Goal: Transaction & Acquisition: Purchase product/service

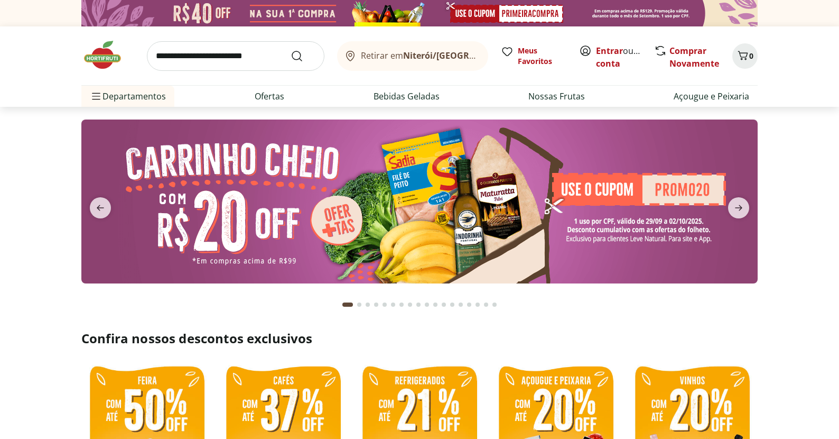
click at [806, 80] on header "Retirar em Niterói/RJ Entrar ou Criar conta 0 Retirar em Niterói/RJ Meus Favori…" at bounding box center [419, 66] width 839 height 80
click at [610, 50] on link "Entrar" at bounding box center [609, 51] width 27 height 12
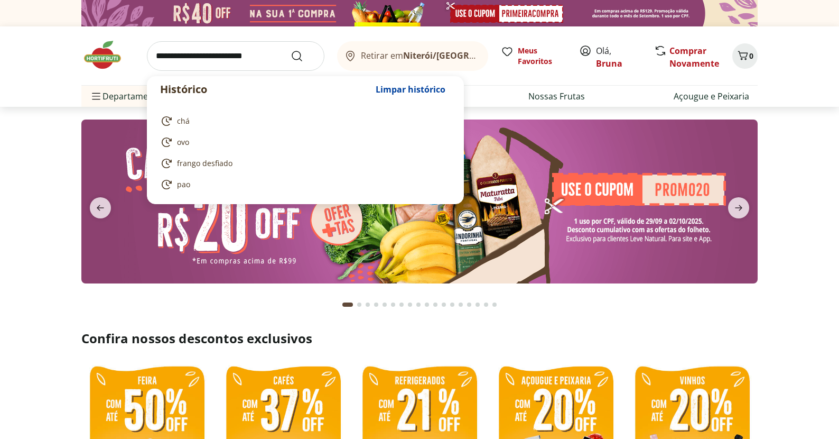
click at [204, 60] on input "search" at bounding box center [236, 56] width 178 height 30
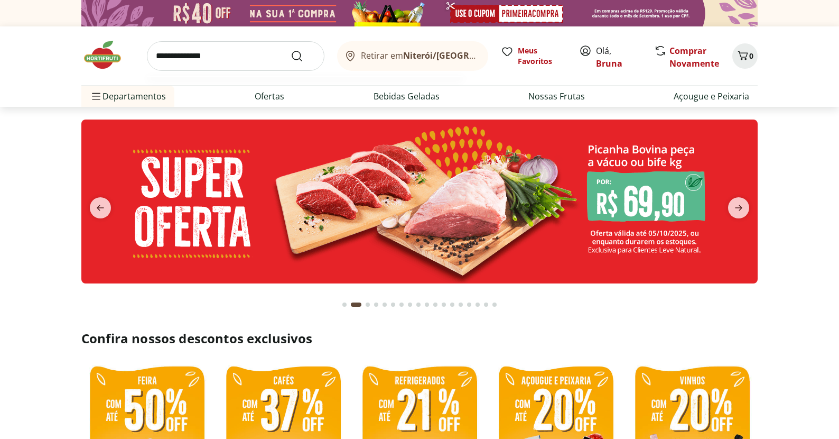
type input "**********"
click at [303, 55] on button "Submit Search" at bounding box center [303, 56] width 25 height 13
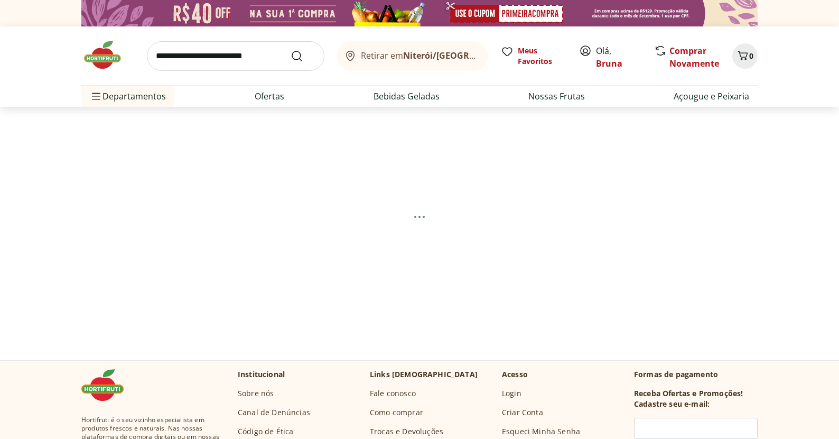
select select "**********"
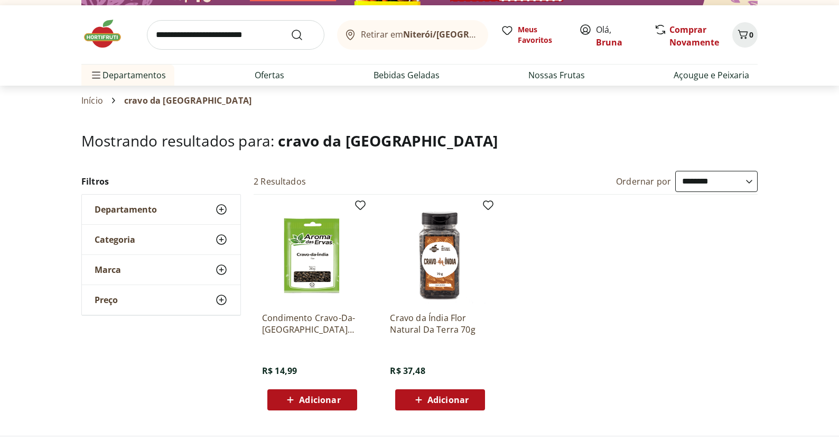
scroll to position [82, 0]
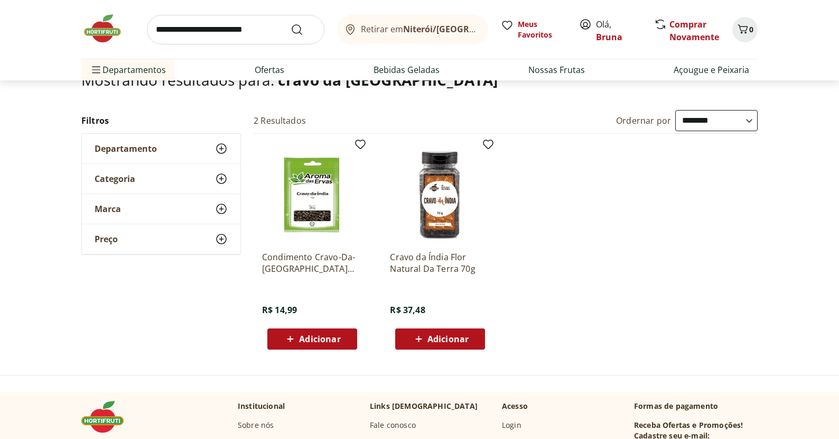
click at [456, 343] on span "Adicionar" at bounding box center [447, 338] width 41 height 8
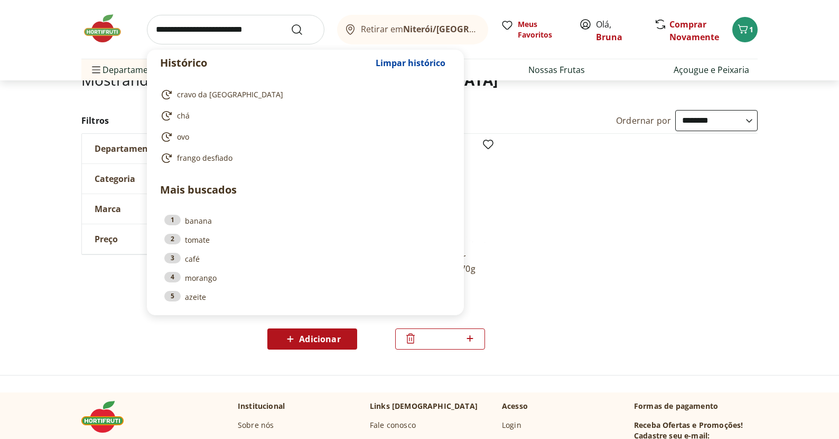
click at [266, 38] on input "search" at bounding box center [236, 30] width 178 height 30
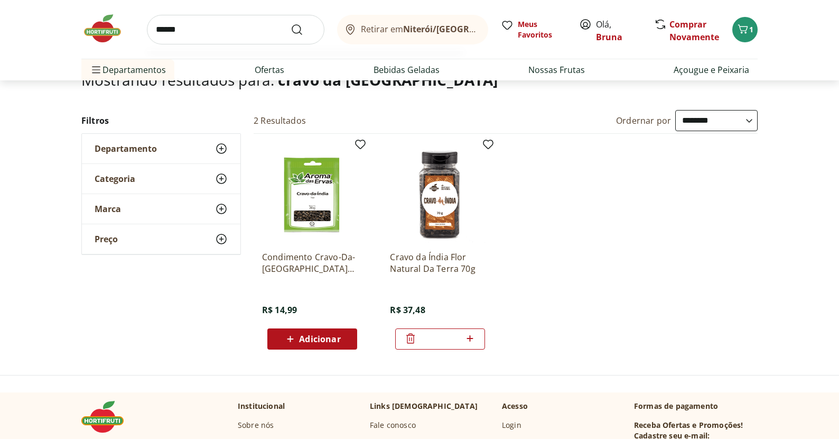
type input "******"
click at [303, 29] on button "Submit Search" at bounding box center [303, 29] width 25 height 13
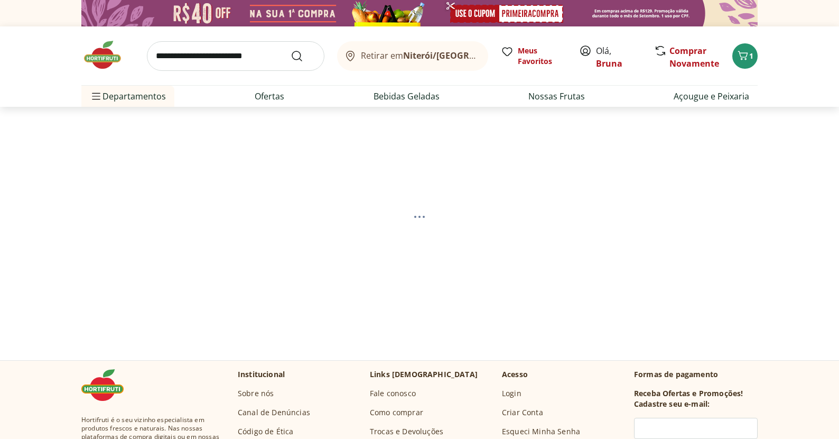
select select "**********"
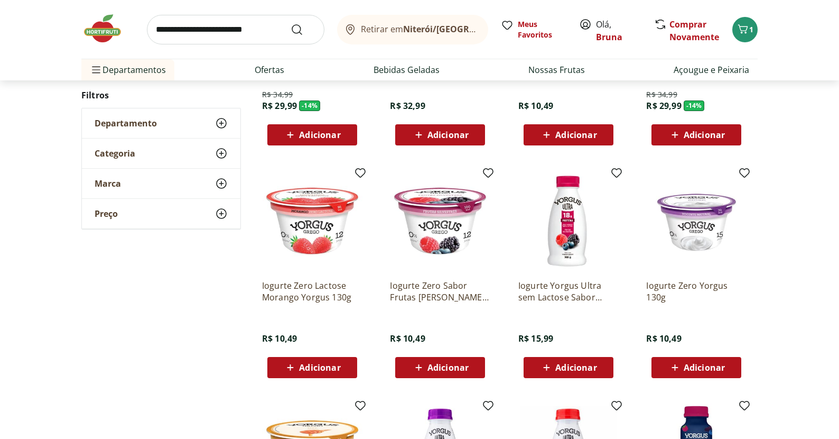
scroll to position [285, 0]
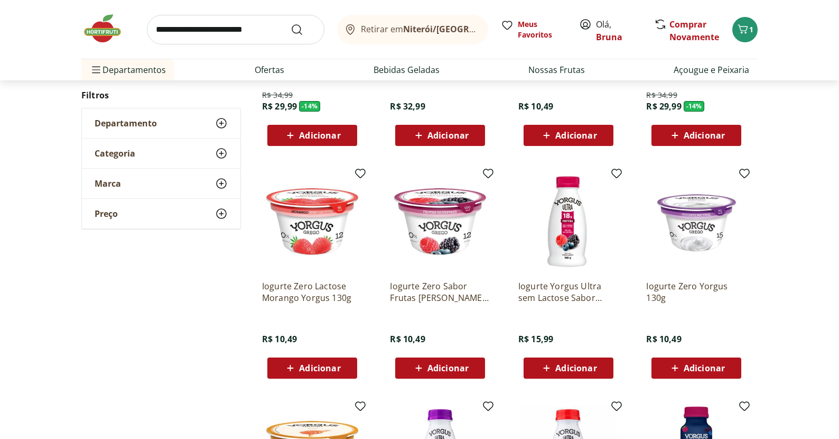
click at [572, 371] on span "Adicionar" at bounding box center [575, 367] width 41 height 8
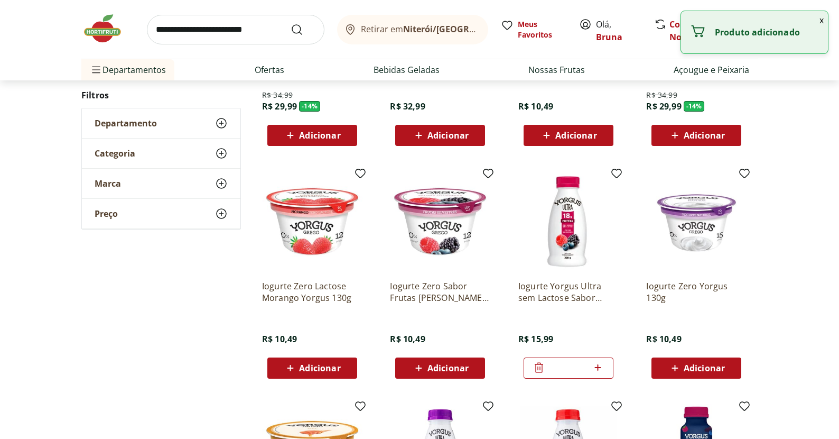
click at [598, 366] on icon at bounding box center [598, 367] width 6 height 6
type input "*"
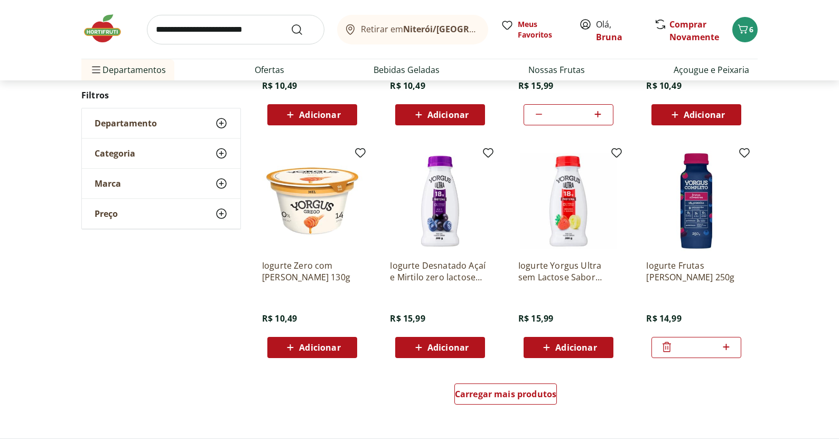
scroll to position [537, 0]
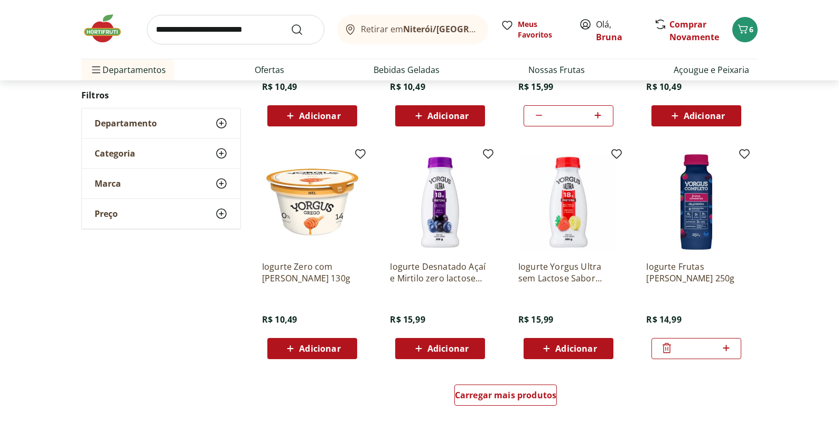
click at [291, 352] on icon at bounding box center [290, 348] width 13 height 13
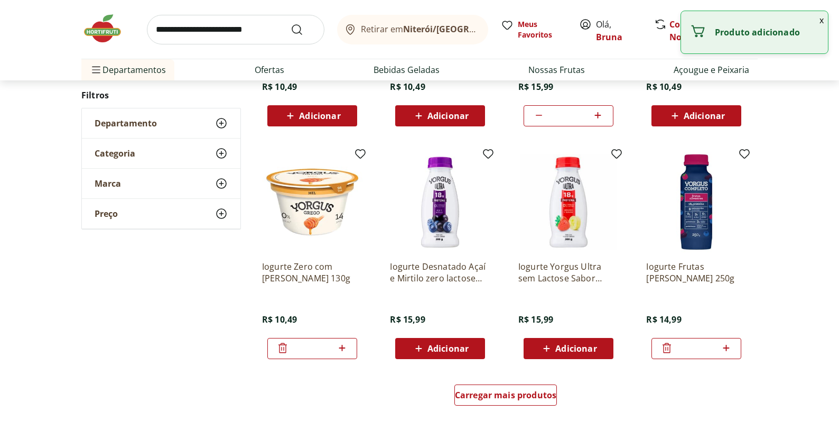
click at [346, 349] on icon at bounding box center [341, 347] width 13 height 13
type input "*"
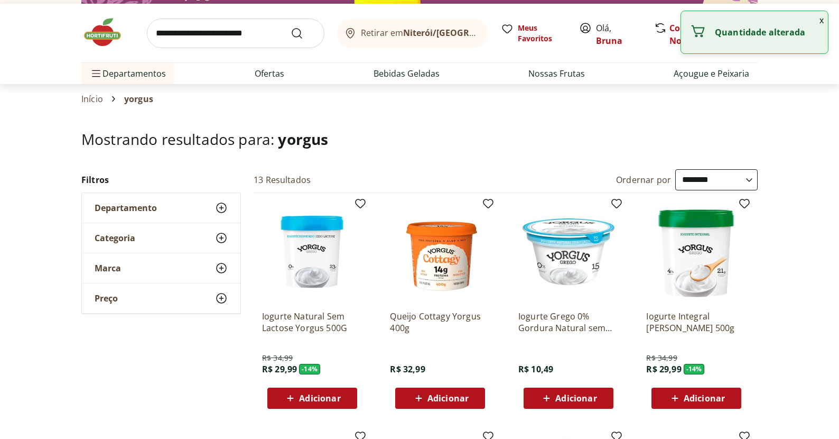
scroll to position [23, 0]
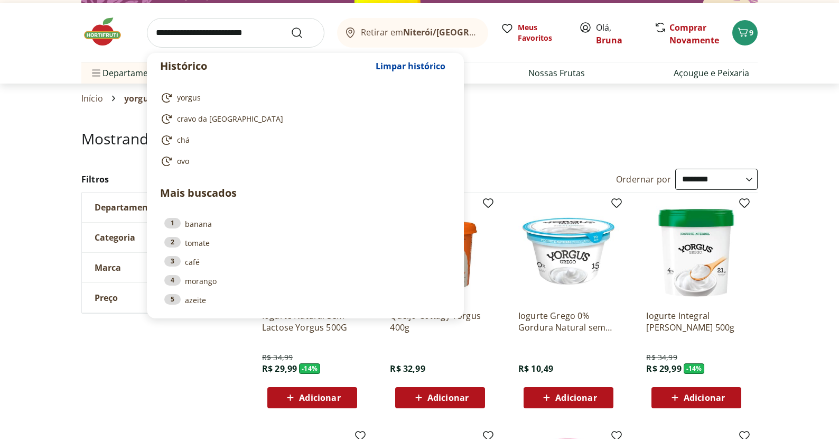
click at [272, 41] on input "search" at bounding box center [236, 33] width 178 height 30
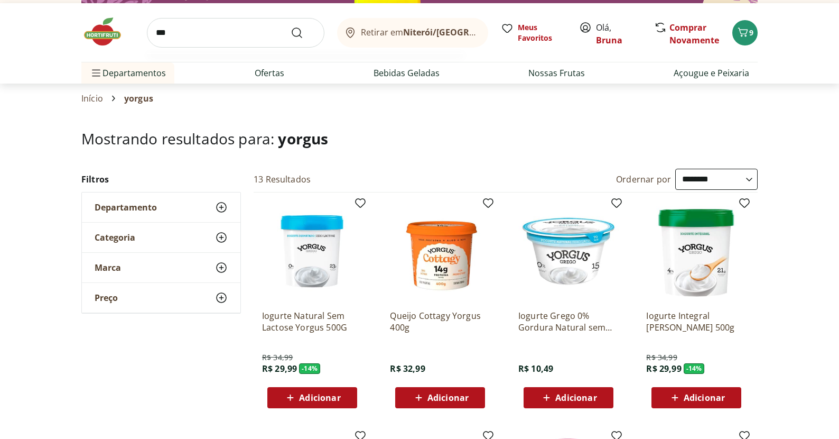
type input "***"
click at [303, 32] on button "Submit Search" at bounding box center [303, 32] width 25 height 13
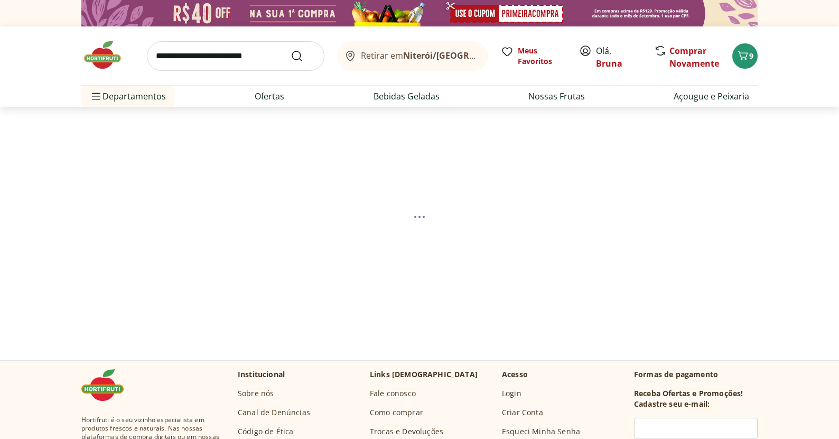
select select "**********"
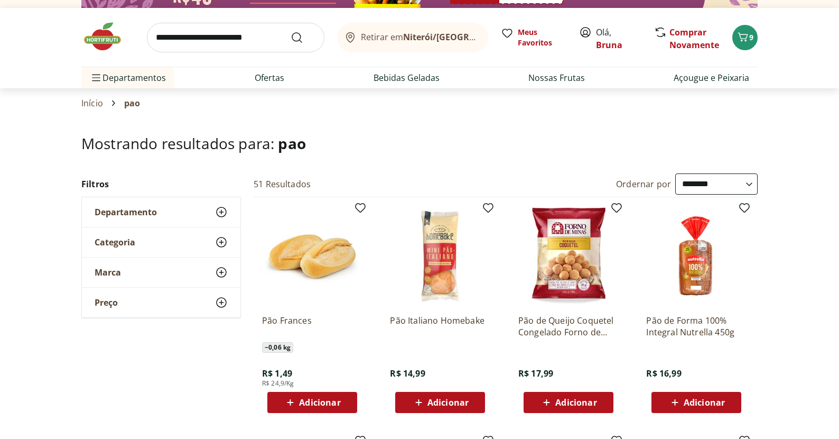
scroll to position [85, 0]
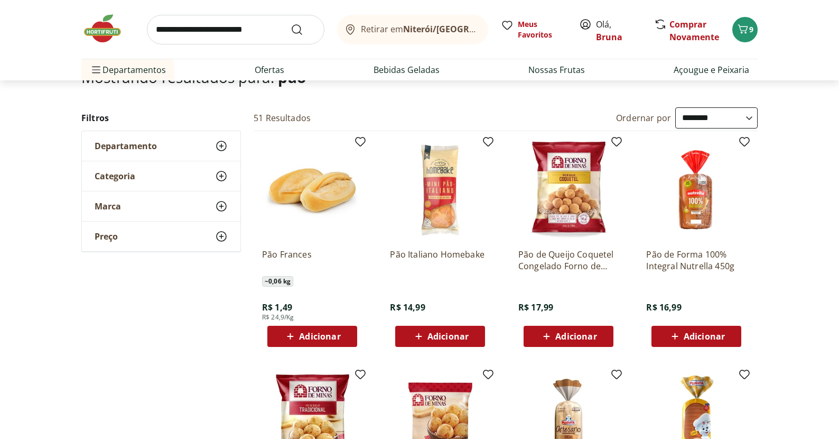
click at [305, 338] on span "Adicionar" at bounding box center [319, 336] width 41 height 8
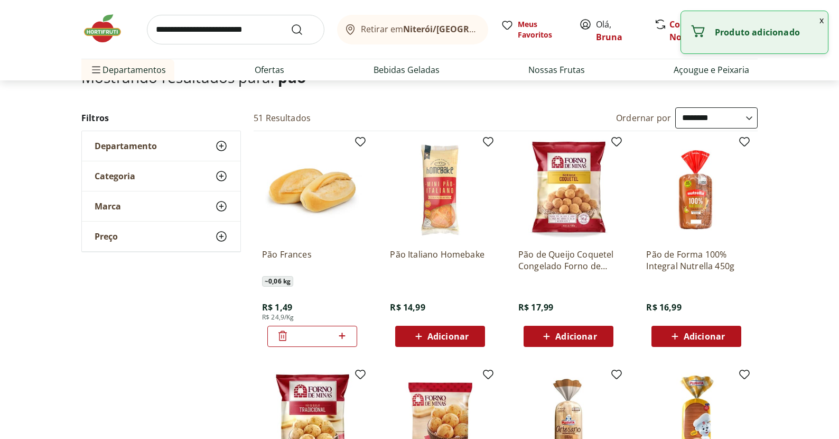
click at [340, 336] on icon at bounding box center [341, 335] width 13 height 13
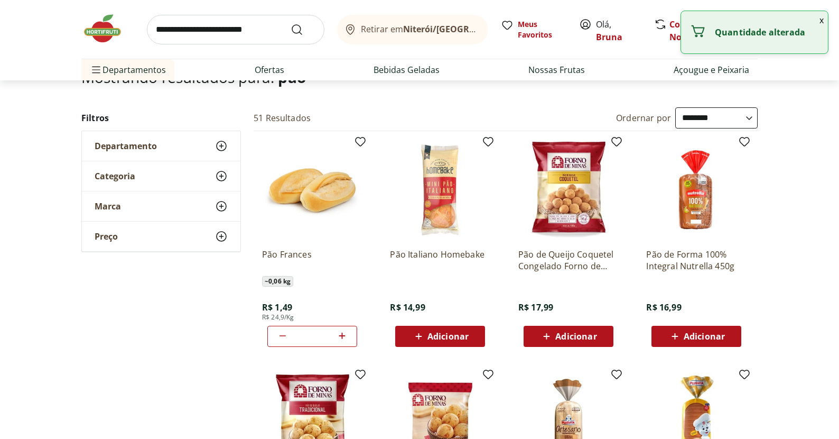
click at [340, 336] on icon at bounding box center [341, 335] width 13 height 13
click at [236, 44] on input "search" at bounding box center [236, 30] width 178 height 30
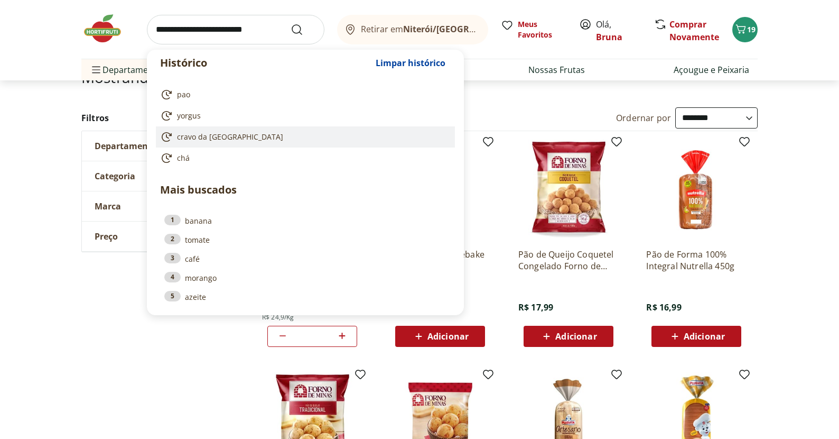
type input "*"
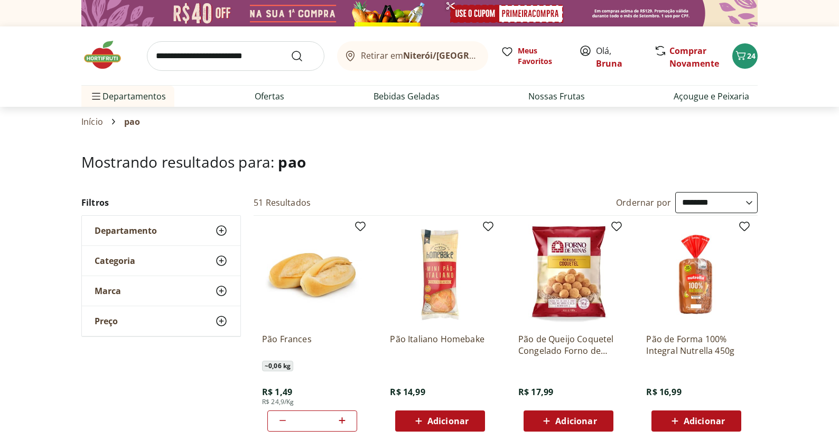
click at [103, 49] on img at bounding box center [107, 55] width 53 height 32
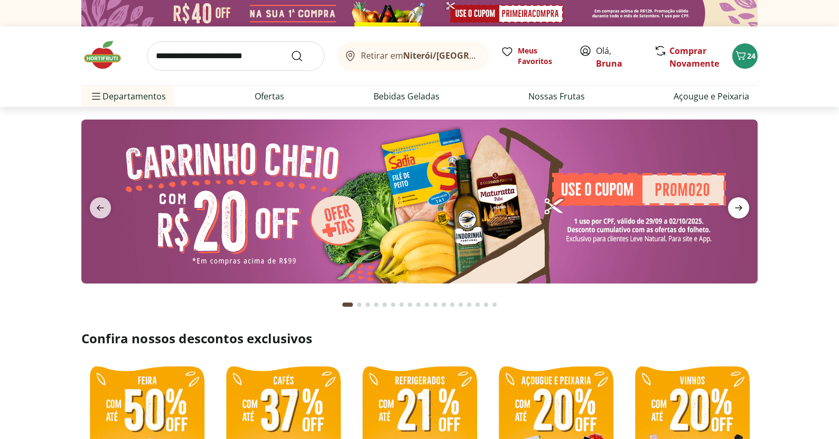
click at [738, 207] on icon "next" at bounding box center [738, 208] width 7 height 6
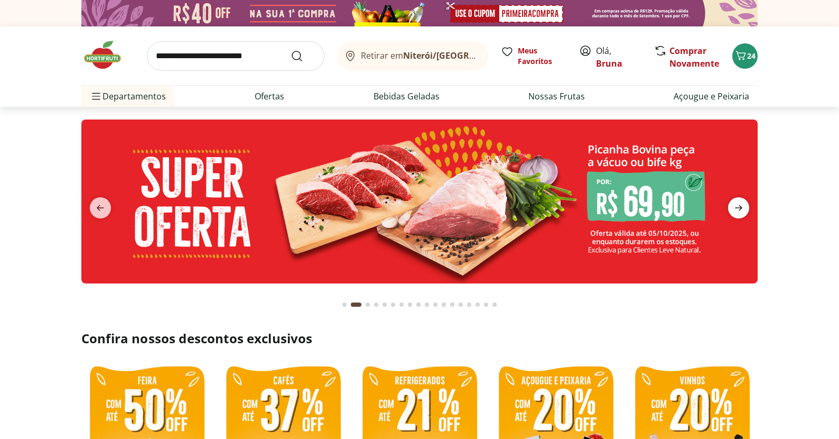
click at [738, 207] on icon "next" at bounding box center [738, 208] width 7 height 6
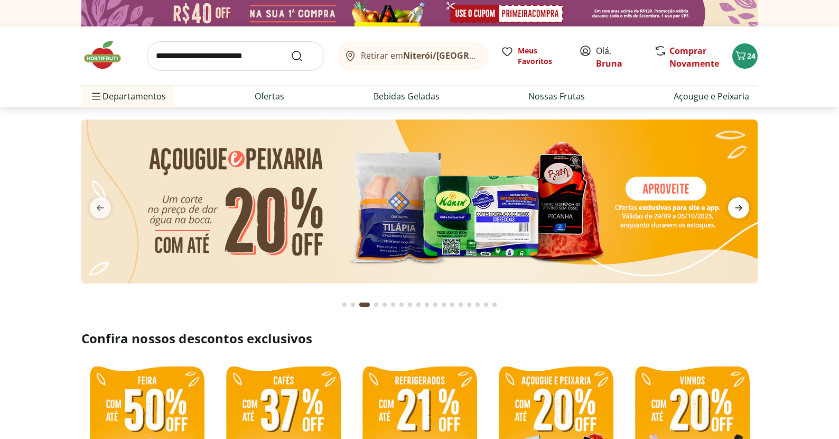
click at [738, 207] on icon "next" at bounding box center [738, 208] width 7 height 6
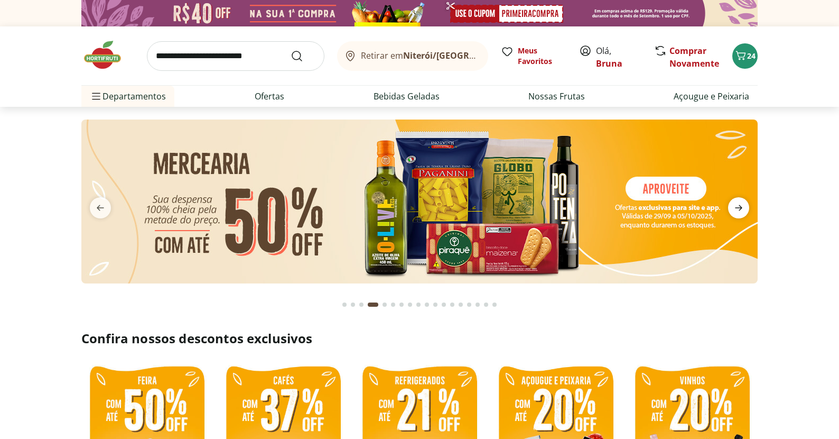
click at [738, 207] on icon "next" at bounding box center [738, 208] width 7 height 6
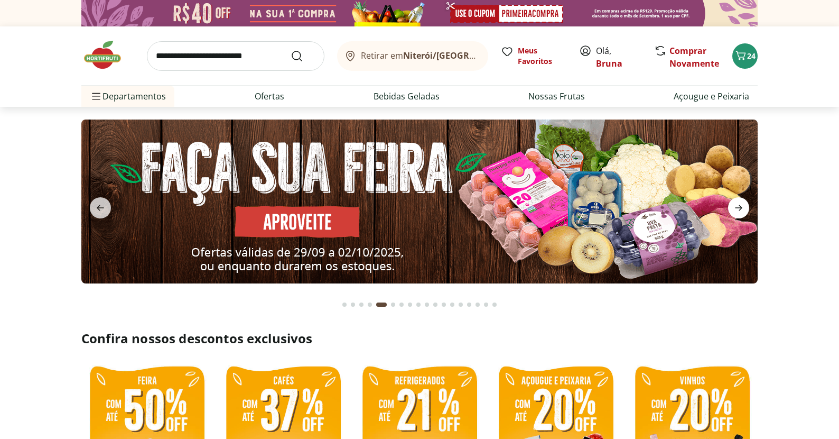
click at [738, 207] on icon "next" at bounding box center [738, 208] width 7 height 6
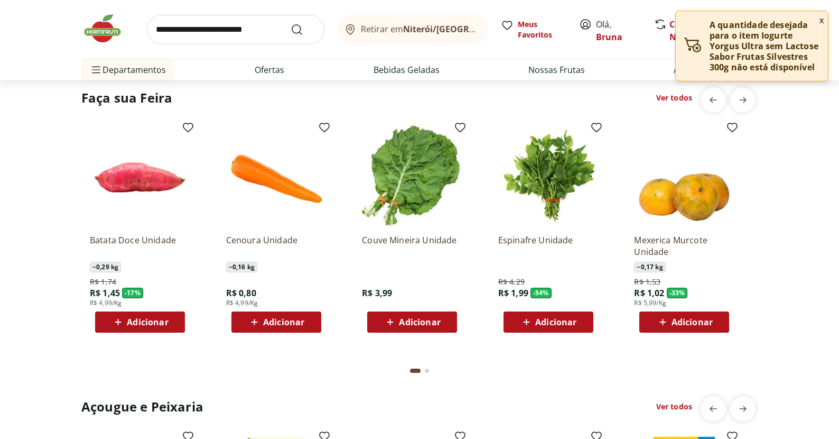
scroll to position [837, 0]
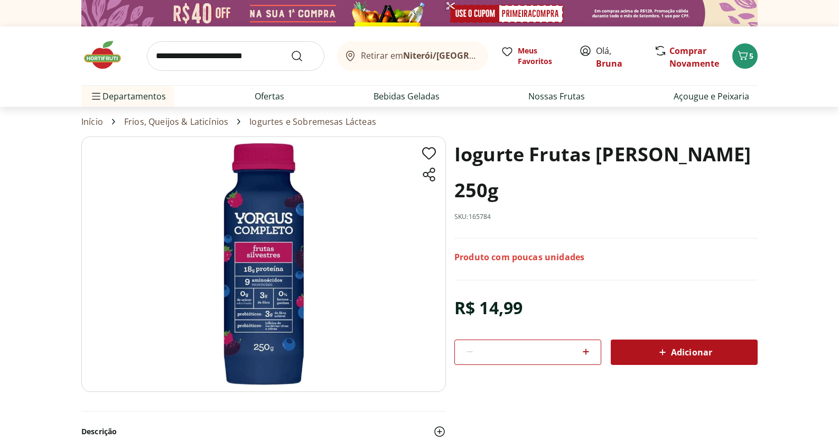
click at [646, 340] on button "Adicionar" at bounding box center [684, 351] width 147 height 25
click at [747, 56] on icon "Carrinho" at bounding box center [740, 55] width 13 height 13
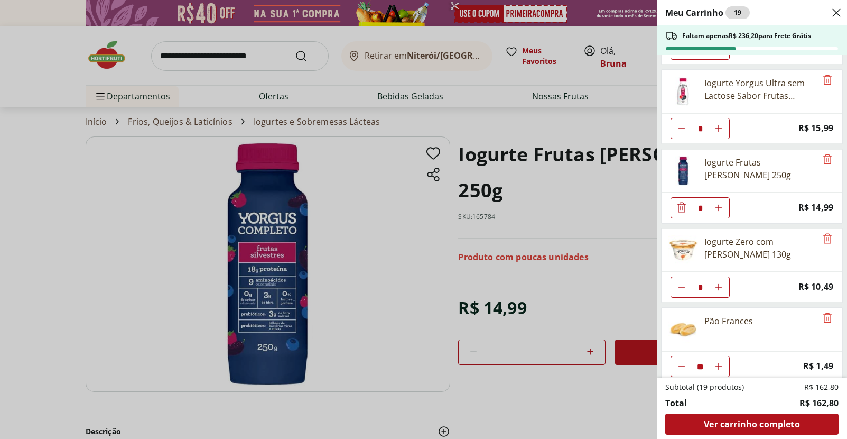
scroll to position [78, 0]
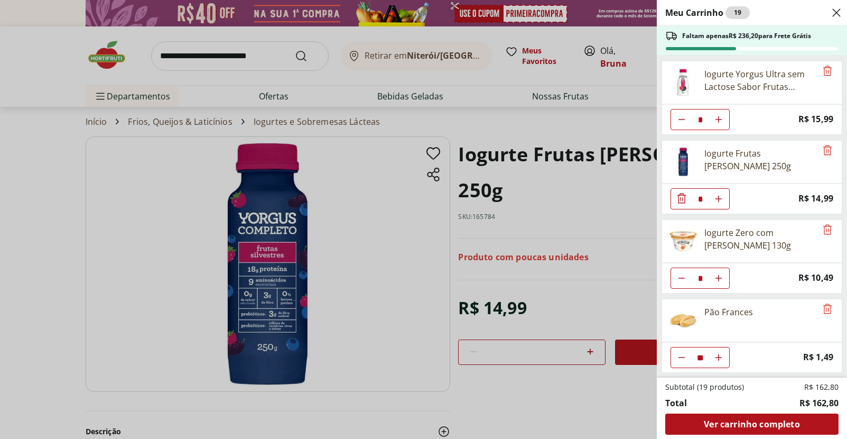
click at [683, 358] on icon "Diminuir Quantidade" at bounding box center [681, 357] width 8 height 8
click at [682, 358] on icon "Diminuir Quantidade" at bounding box center [681, 357] width 8 height 8
type input "*"
click at [232, 66] on div "Meu Carrinho 17 Faltam apenas R$ 239,18 para Frete Grátis Cravo da Índia Flor N…" at bounding box center [423, 219] width 847 height 439
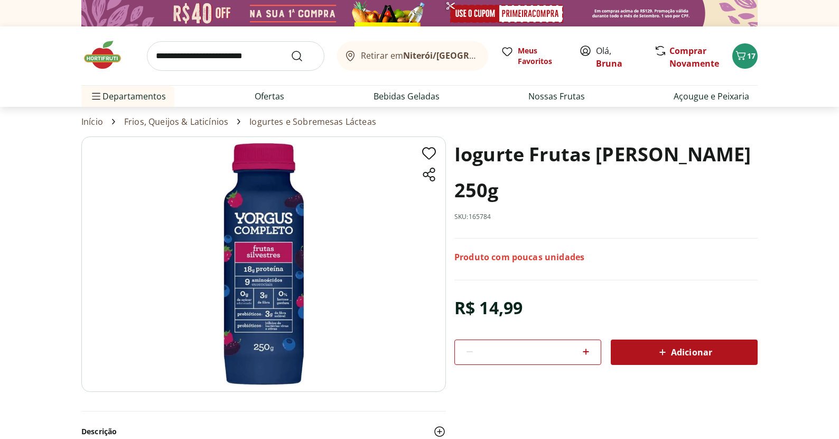
click at [233, 62] on input "search" at bounding box center [236, 56] width 178 height 30
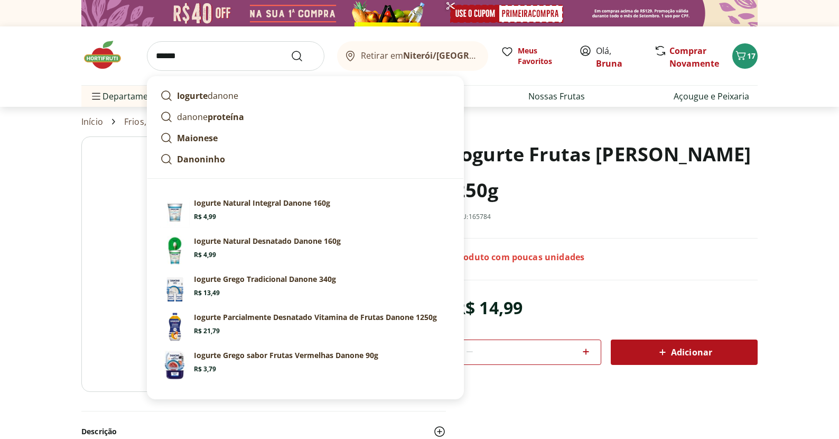
type input "******"
click at [303, 55] on button "Submit Search" at bounding box center [303, 56] width 25 height 13
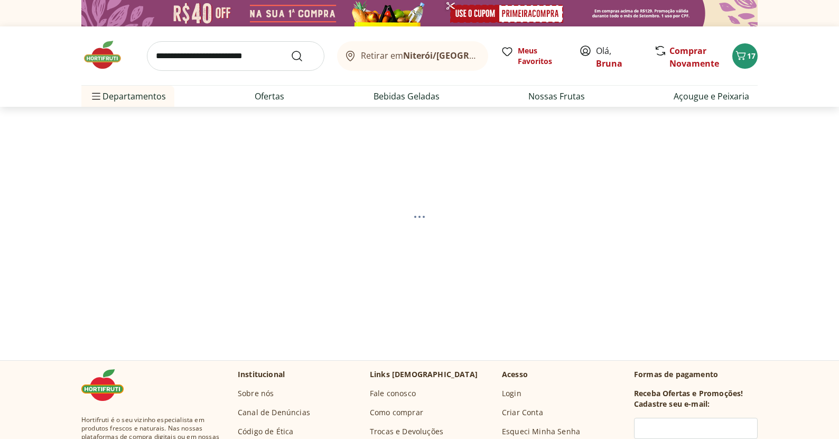
select select "**********"
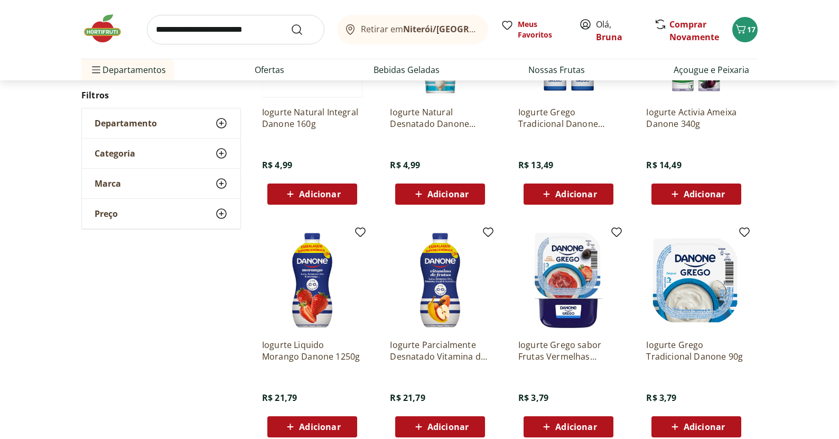
scroll to position [294, 0]
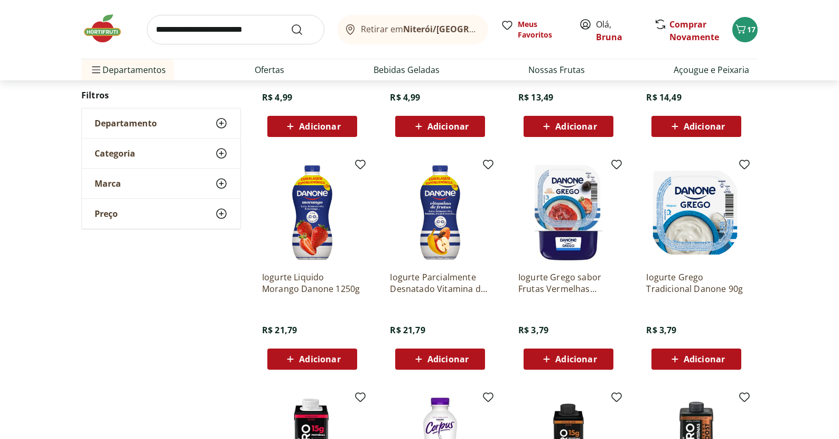
click at [685, 358] on span "Adicionar" at bounding box center [704, 359] width 41 height 8
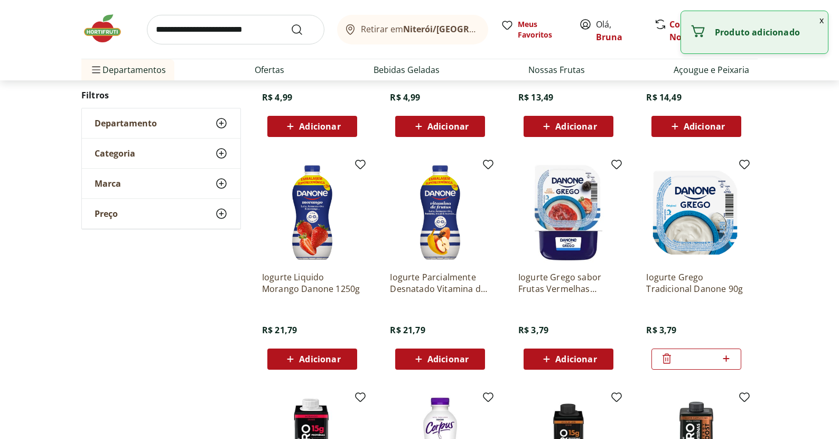
click at [727, 360] on icon at bounding box center [726, 358] width 13 height 13
type input "*"
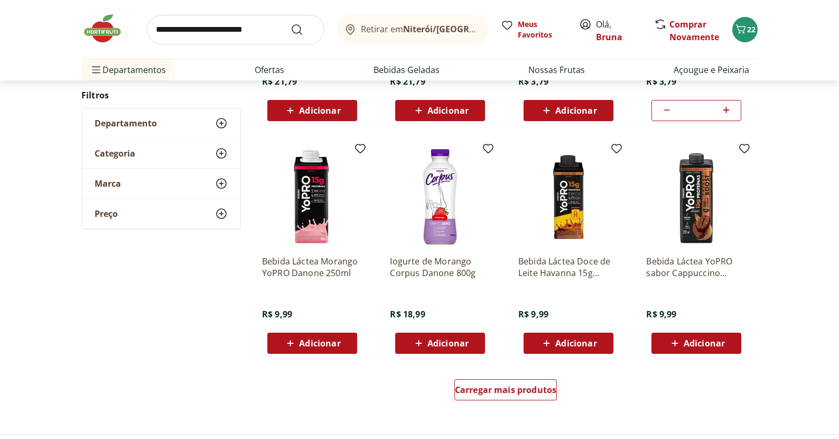
scroll to position [585, 0]
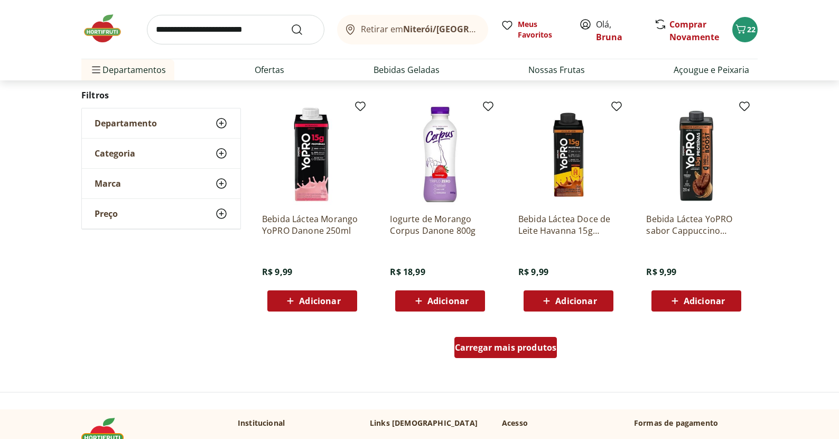
click at [487, 344] on span "Carregar mais produtos" at bounding box center [506, 347] width 102 height 8
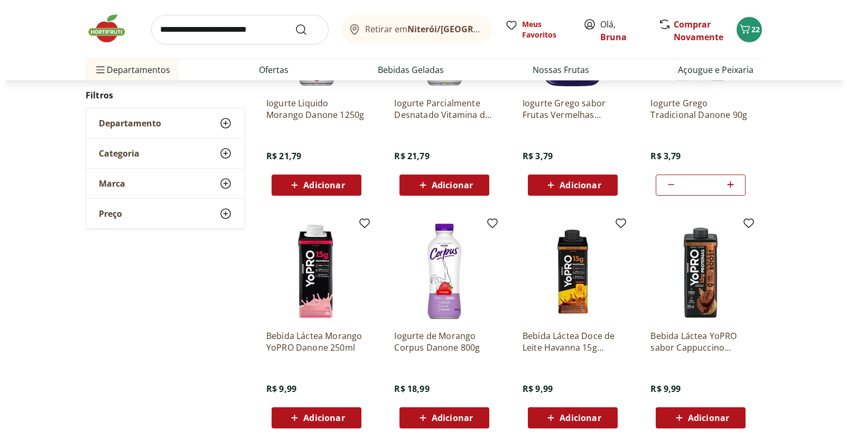
scroll to position [0, 0]
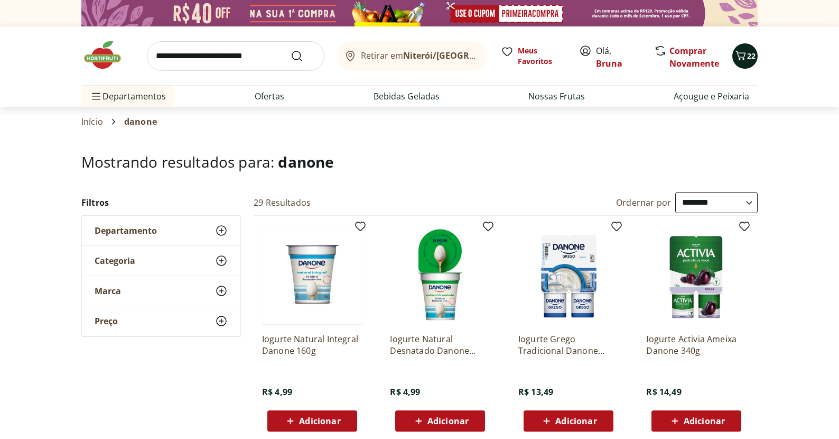
click at [745, 54] on icon "Carrinho" at bounding box center [741, 55] width 10 height 9
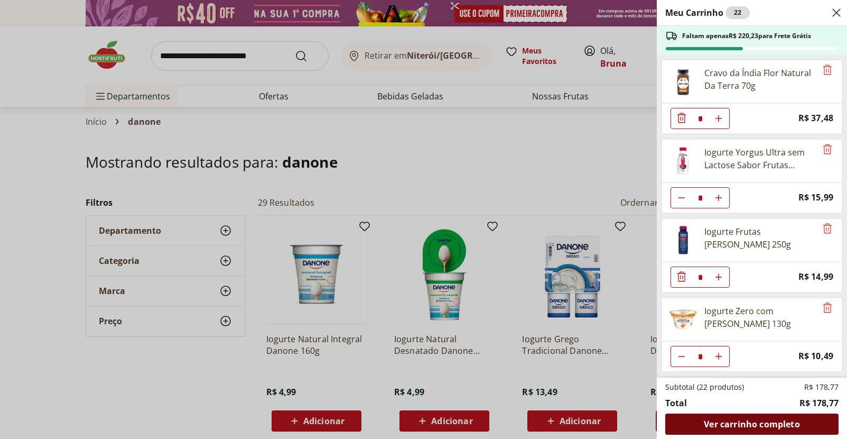
click at [747, 424] on span "Ver carrinho completo" at bounding box center [752, 423] width 96 height 8
